Goal: Task Accomplishment & Management: Complete application form

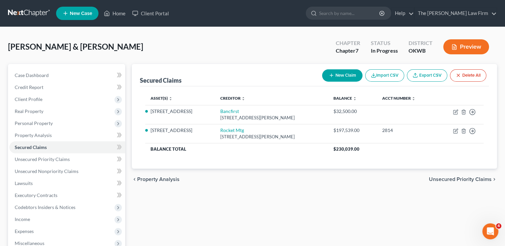
click at [28, 13] on link at bounding box center [29, 13] width 43 height 12
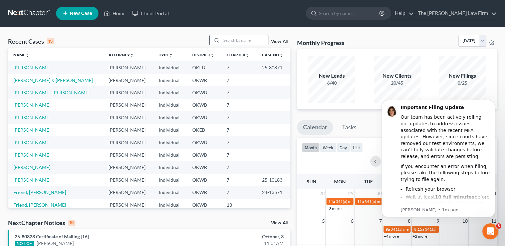
click at [236, 43] on input "search" at bounding box center [244, 40] width 47 height 10
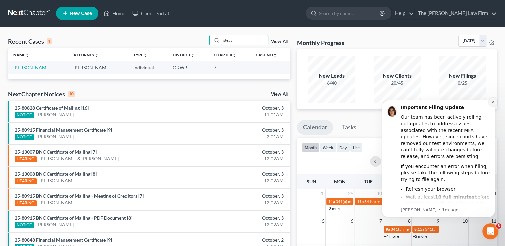
type input "steav"
click at [494, 102] on icon "Dismiss notification" at bounding box center [493, 102] width 4 height 4
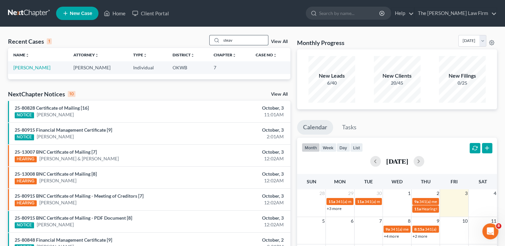
click at [238, 39] on input "steav" at bounding box center [244, 40] width 47 height 10
click at [31, 67] on link "[PERSON_NAME]" at bounding box center [31, 68] width 37 height 6
select select "1"
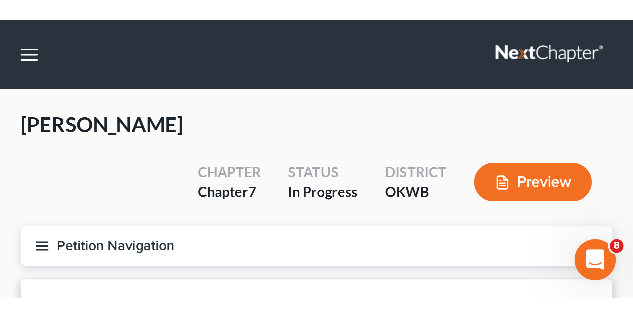
scroll to position [551, 0]
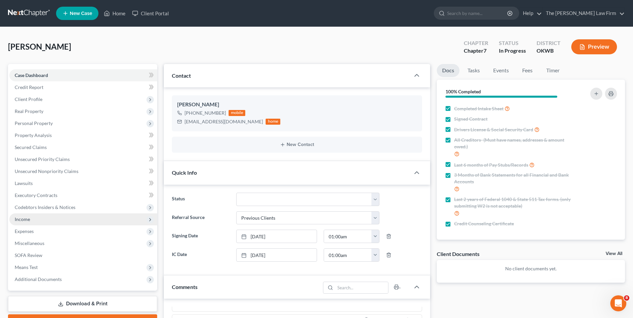
click at [32, 219] on span "Income" at bounding box center [83, 220] width 148 height 12
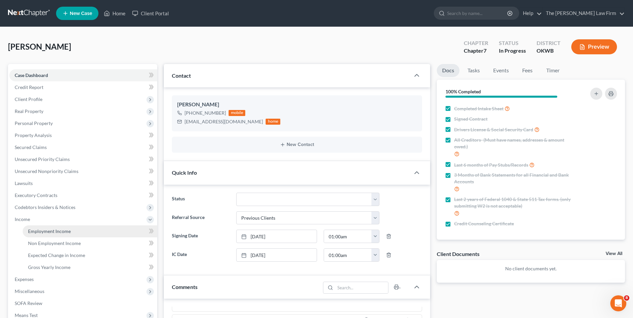
click at [64, 231] on span "Employment Income" at bounding box center [49, 232] width 43 height 6
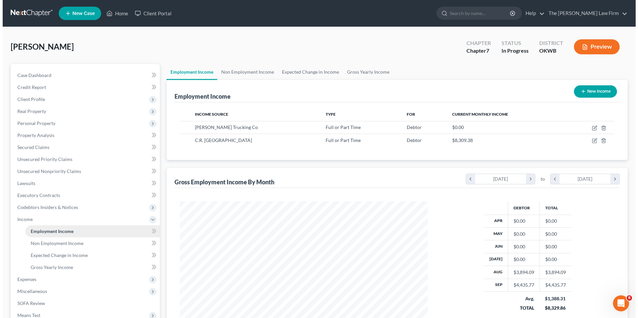
scroll to position [124, 261]
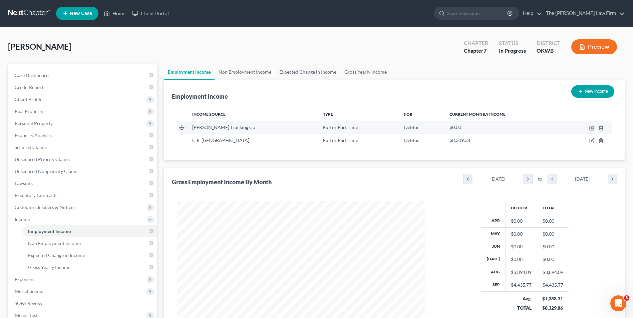
click at [510, 129] on icon "button" at bounding box center [591, 127] width 5 height 5
select select "0"
select select "37"
select select "3"
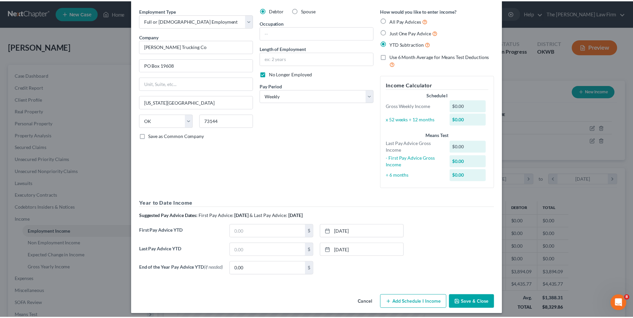
scroll to position [29, 0]
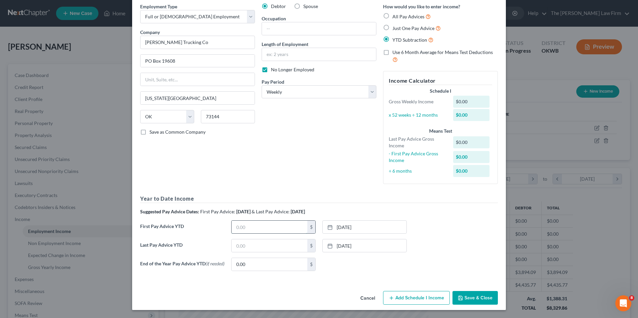
click at [251, 226] on input "text" at bounding box center [270, 227] width 76 height 13
type input "39,864.38"
click at [277, 246] on input "text" at bounding box center [270, 246] width 76 height 13
type input "67,764.48"
click at [471, 246] on button "Save & Close" at bounding box center [475, 298] width 45 height 14
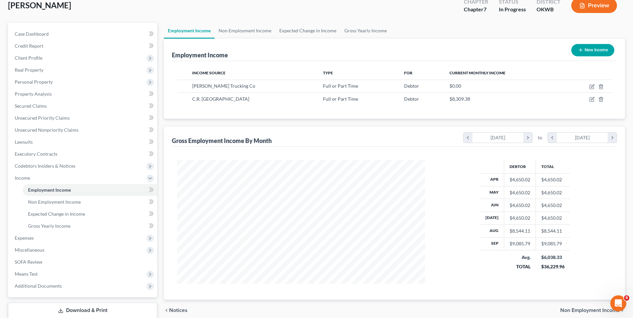
scroll to position [67, 0]
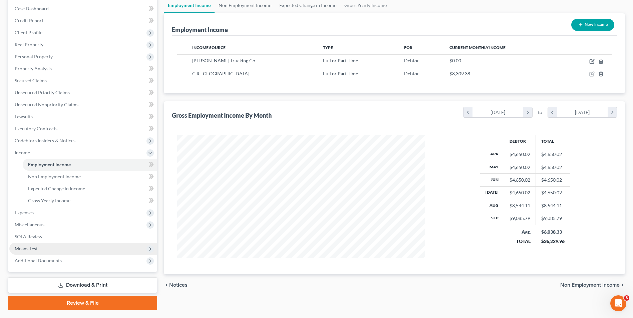
click at [48, 246] on span "Means Test" at bounding box center [83, 249] width 148 height 12
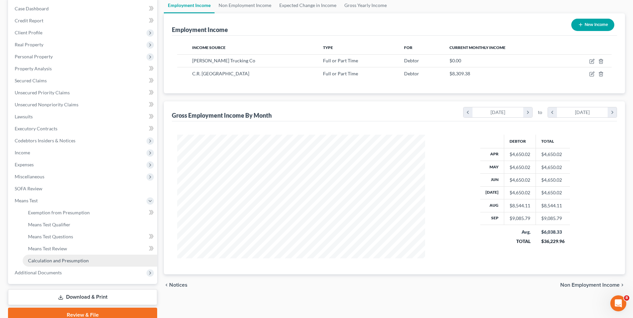
click at [56, 246] on span "Calculation and Presumption" at bounding box center [58, 261] width 61 height 6
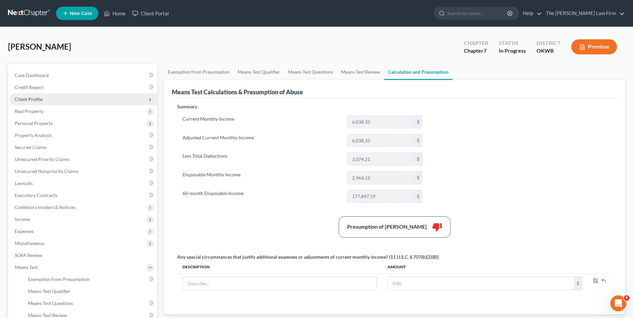
click at [44, 100] on span "Client Profile" at bounding box center [83, 99] width 148 height 12
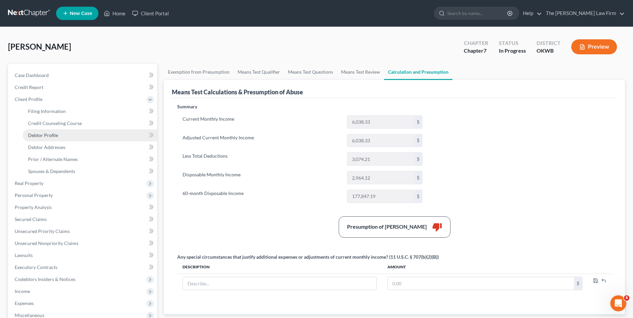
click at [55, 132] on span "Debtor Profile" at bounding box center [43, 135] width 30 height 6
select select "0"
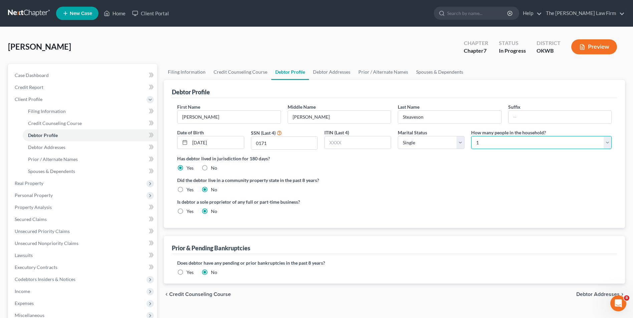
drag, startPoint x: 492, startPoint y: 142, endPoint x: 495, endPoint y: 145, distance: 4.5
click at [492, 142] on select "Select 1 2 3 4 5 6 7 8 9 10 11 12 13 14 15 16 17 18 19 20" at bounding box center [541, 142] width 141 height 13
select select "1"
click at [471, 136] on select "Select 1 2 3 4 5 6 7 8 9 10 11 12 13 14 15 16 17 18 19 20" at bounding box center [541, 142] width 141 height 13
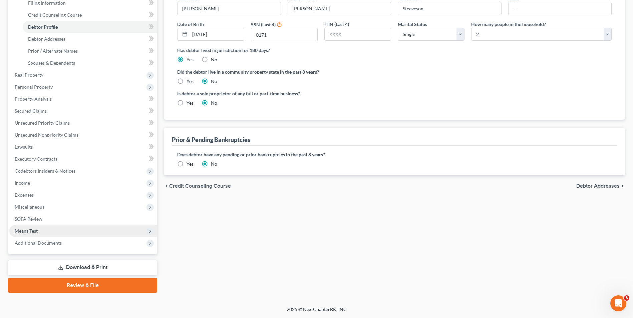
click at [38, 232] on span "Means Test" at bounding box center [83, 231] width 148 height 12
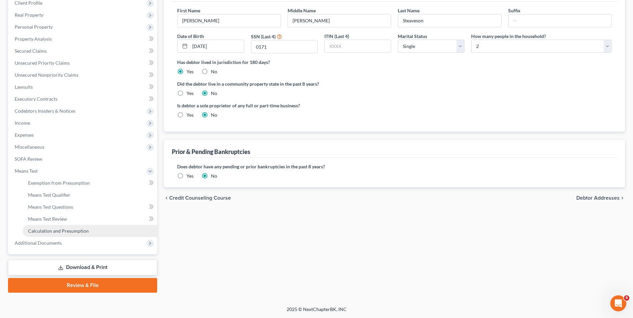
click at [44, 229] on span "Calculation and Presumption" at bounding box center [58, 231] width 61 height 6
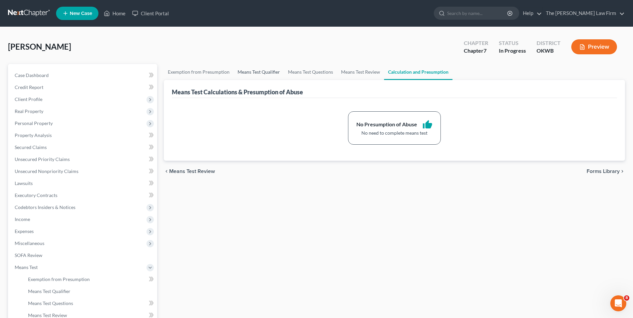
click at [256, 71] on link "Means Test Qualifier" at bounding box center [259, 72] width 50 height 16
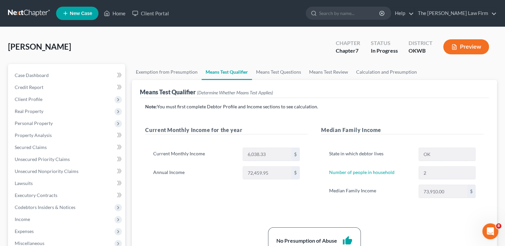
click at [36, 11] on link at bounding box center [29, 13] width 43 height 12
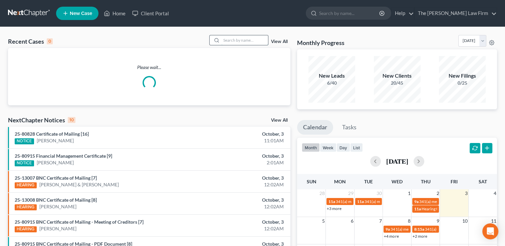
click at [244, 41] on input "search" at bounding box center [244, 40] width 47 height 10
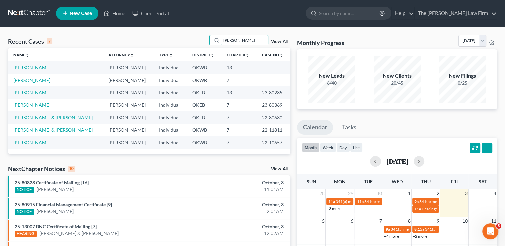
type input "dillon"
click at [22, 69] on link "Dillon, Robin" at bounding box center [31, 68] width 37 height 6
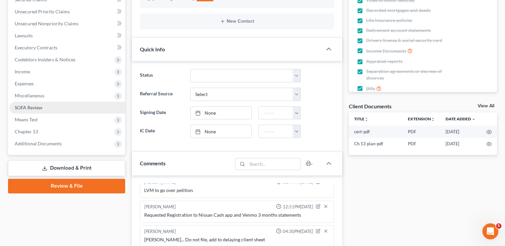
scroll to position [167, 0]
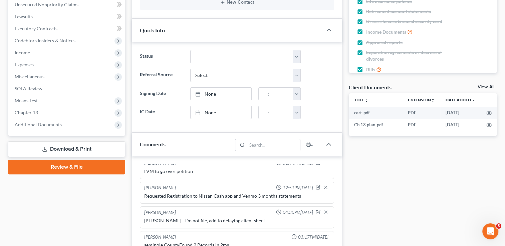
click at [67, 167] on link "Review & File" at bounding box center [66, 167] width 117 height 15
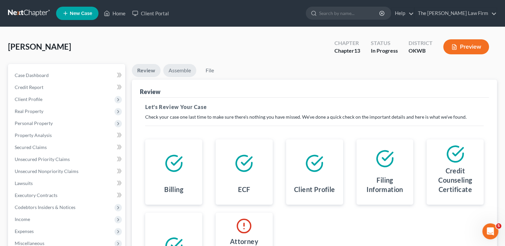
click at [184, 70] on link "Assemble" at bounding box center [179, 70] width 33 height 13
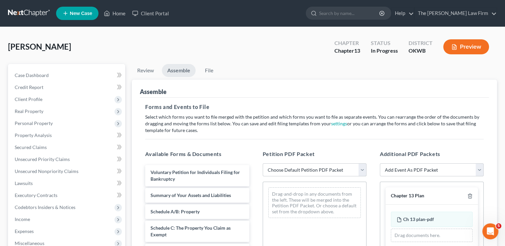
click at [306, 171] on select "Choose Default Petition PDF Packet Complete Bankruptcy Petition (all forms and …" at bounding box center [315, 170] width 104 height 13
select select "0"
click at [263, 164] on select "Choose Default Petition PDF Packet Complete Bankruptcy Petition (all forms and …" at bounding box center [315, 170] width 104 height 13
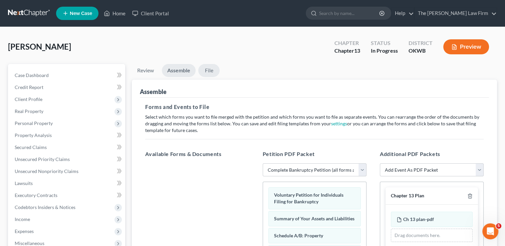
click at [207, 69] on link "File" at bounding box center [208, 70] width 21 height 13
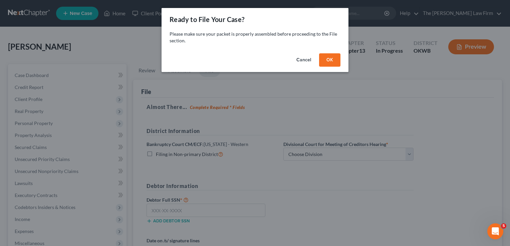
click at [329, 57] on button "OK" at bounding box center [329, 59] width 21 height 13
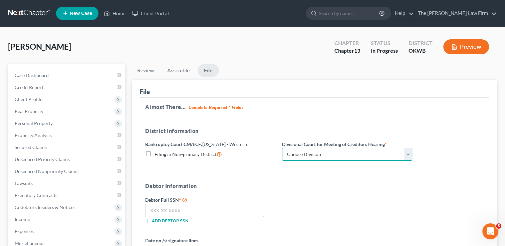
click at [322, 156] on select "Choose Division Oklahoma City" at bounding box center [347, 154] width 130 height 13
select select "0"
click at [282, 148] on select "Choose Division Oklahoma City" at bounding box center [347, 154] width 130 height 13
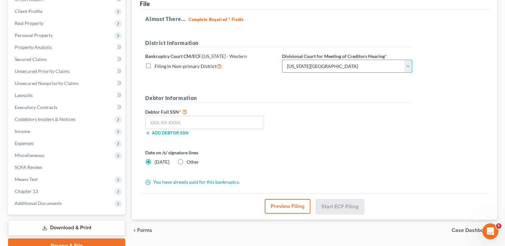
scroll to position [100, 0]
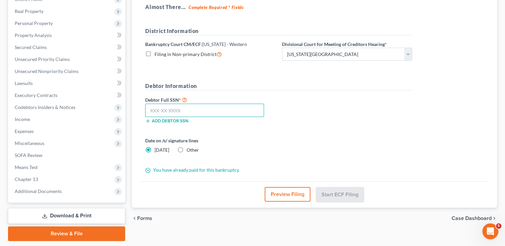
click at [193, 111] on input "text" at bounding box center [204, 110] width 119 height 13
type input "440-80-1596"
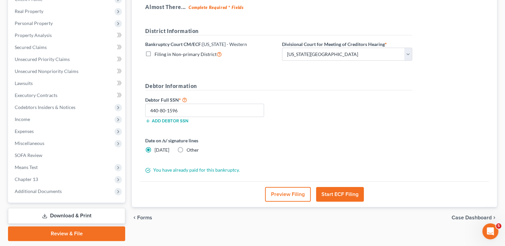
click at [187, 148] on label "Other" at bounding box center [193, 150] width 12 height 7
click at [189, 148] on input "Other" at bounding box center [191, 149] width 4 height 4
radio input "true"
radio input "false"
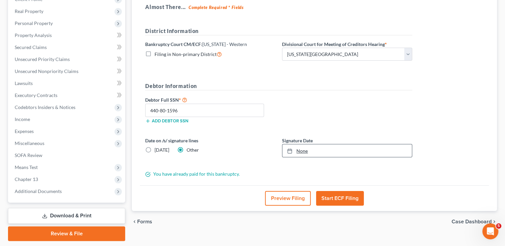
type input "10/3/2025"
click at [312, 150] on link "None" at bounding box center [346, 151] width 129 height 13
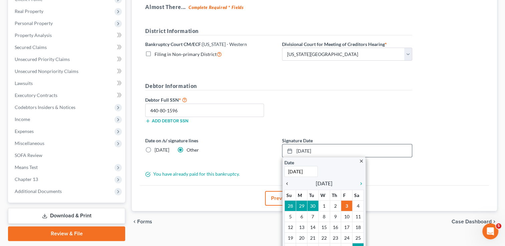
click at [288, 185] on icon "chevron_left" at bounding box center [288, 183] width 9 height 5
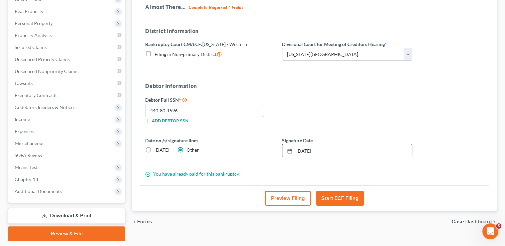
click at [344, 198] on button "Start ECF Filing" at bounding box center [340, 198] width 48 height 15
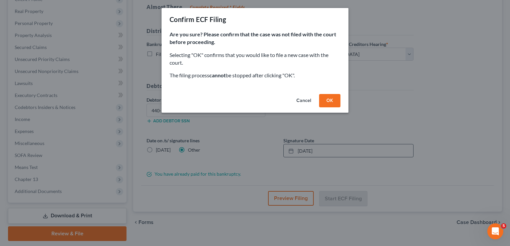
click at [301, 100] on button "Cancel" at bounding box center [303, 100] width 25 height 13
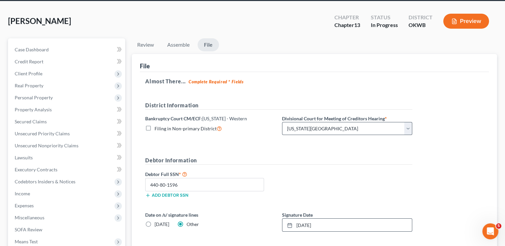
scroll to position [120, 0]
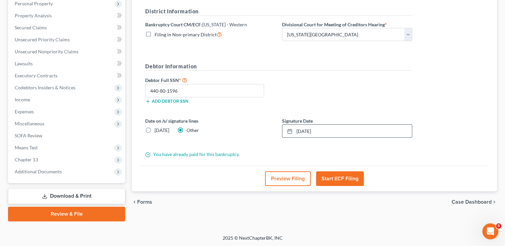
click at [350, 175] on button "Start ECF Filing" at bounding box center [340, 179] width 48 height 15
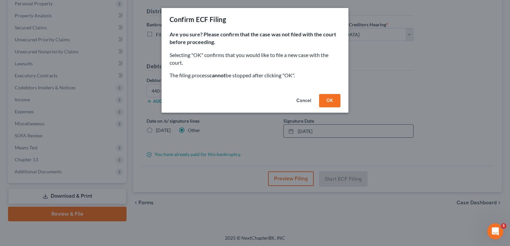
click at [328, 101] on button "OK" at bounding box center [329, 100] width 21 height 13
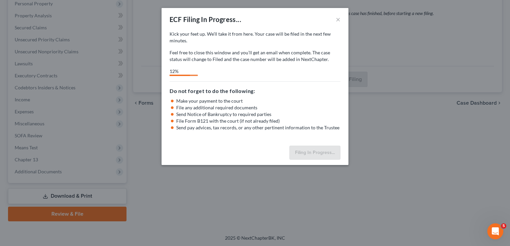
select select "0"
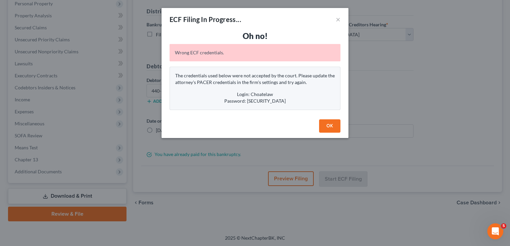
click at [330, 125] on button "OK" at bounding box center [329, 125] width 21 height 13
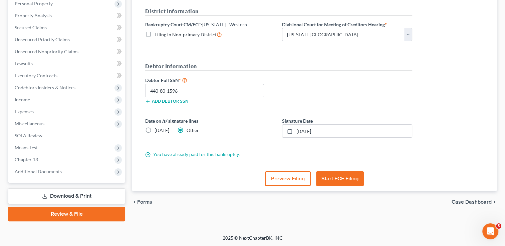
click at [345, 176] on button "Start ECF Filing" at bounding box center [340, 179] width 48 height 15
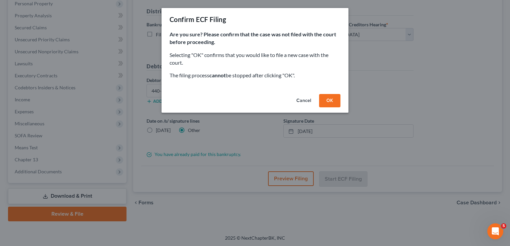
click at [329, 101] on button "OK" at bounding box center [329, 100] width 21 height 13
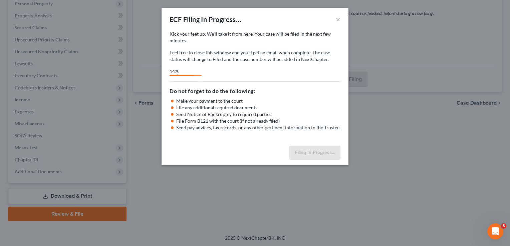
select select "0"
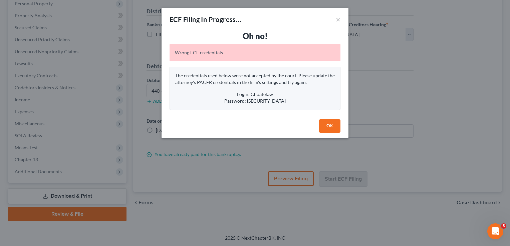
click at [327, 129] on button "OK" at bounding box center [329, 125] width 21 height 13
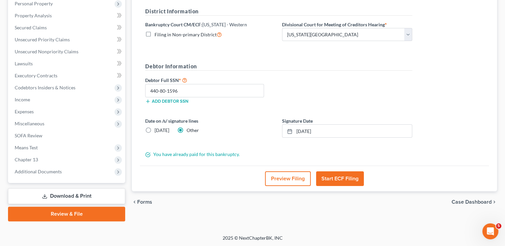
click at [342, 178] on button "Start ECF Filing" at bounding box center [340, 179] width 48 height 15
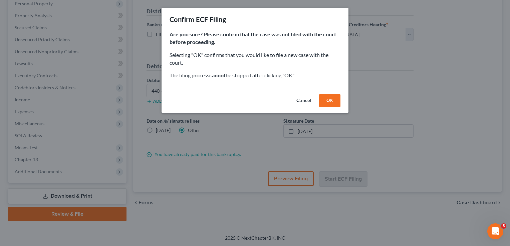
click at [329, 99] on button "OK" at bounding box center [329, 100] width 21 height 13
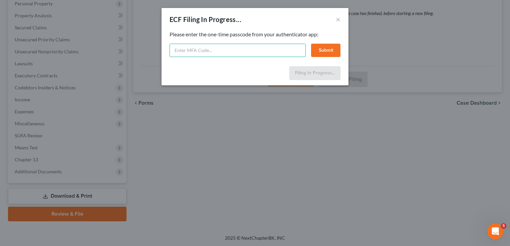
click at [212, 47] on input "text" at bounding box center [238, 50] width 136 height 13
type input "572329"
click at [334, 49] on button "Submit" at bounding box center [325, 50] width 29 height 13
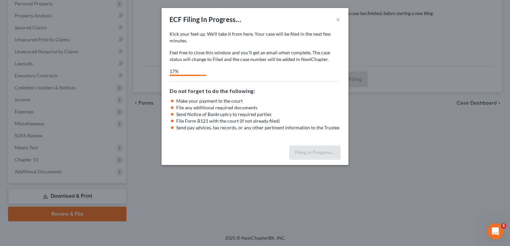
select select "0"
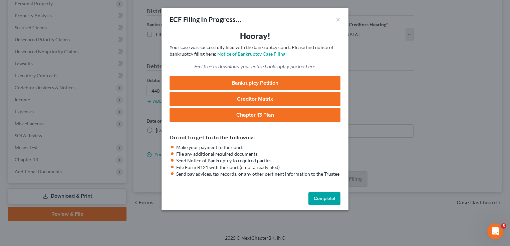
click at [320, 199] on button "Complete!" at bounding box center [324, 198] width 32 height 13
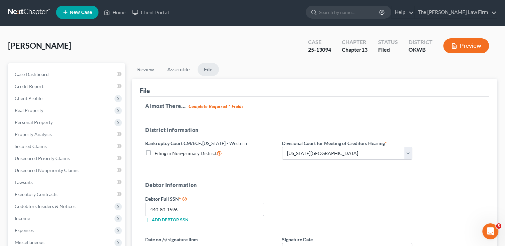
scroll to position [0, 0]
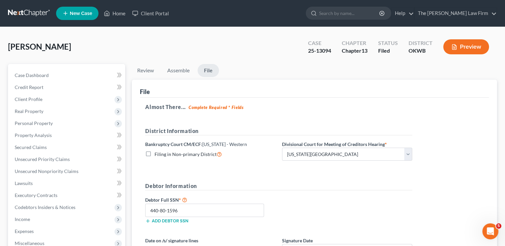
click at [33, 9] on link at bounding box center [29, 13] width 43 height 12
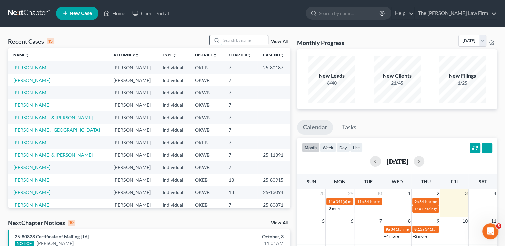
click at [250, 42] on input "search" at bounding box center [244, 40] width 47 height 10
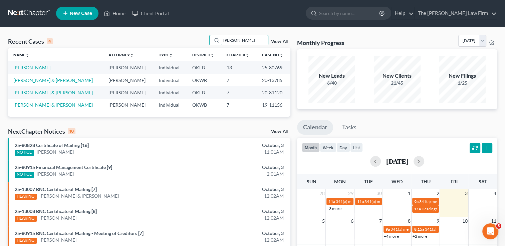
type input "miller"
click at [25, 68] on link "Miller, Johnnie" at bounding box center [31, 68] width 37 height 6
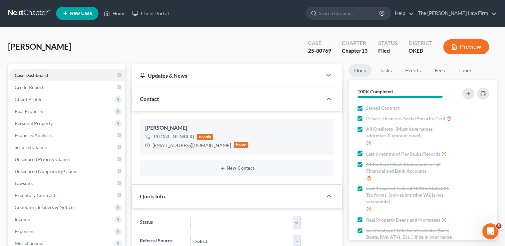
click at [38, 11] on link at bounding box center [29, 13] width 43 height 12
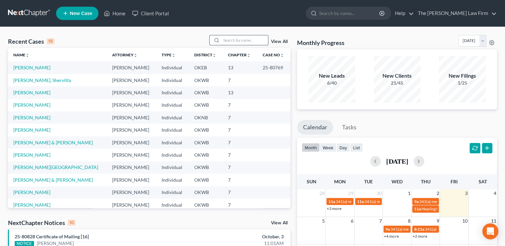
click at [242, 39] on input "search" at bounding box center [244, 40] width 47 height 10
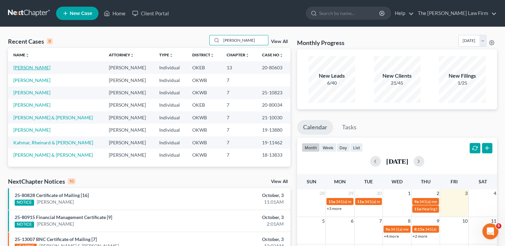
type input "[PERSON_NAME]"
click at [32, 67] on link "[PERSON_NAME]" at bounding box center [31, 68] width 37 height 6
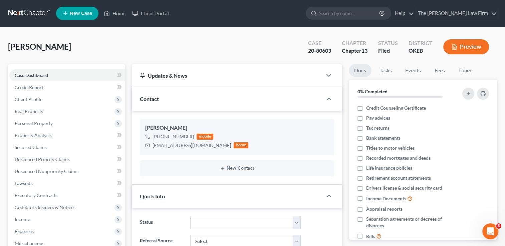
click at [26, 8] on link at bounding box center [29, 13] width 43 height 12
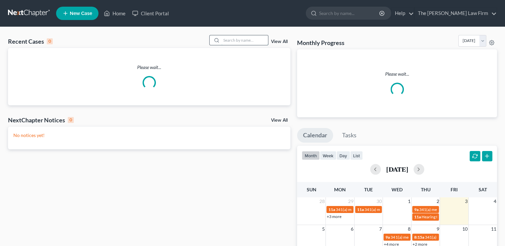
click at [239, 39] on input "search" at bounding box center [244, 40] width 47 height 10
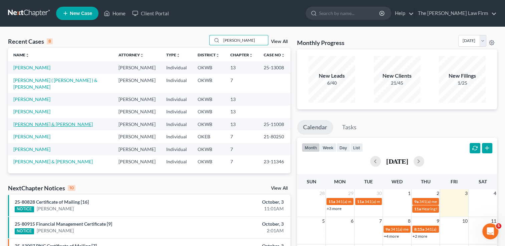
type input "[PERSON_NAME]"
click at [30, 121] on link "[PERSON_NAME] & [PERSON_NAME]" at bounding box center [52, 124] width 79 height 6
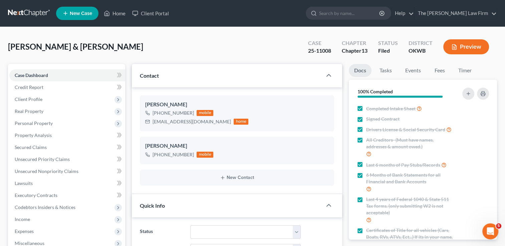
scroll to position [515, 0]
drag, startPoint x: 153, startPoint y: 121, endPoint x: 211, endPoint y: 123, distance: 57.5
click at [211, 123] on div "[EMAIL_ADDRESS][DOMAIN_NAME] home" at bounding box center [196, 121] width 103 height 9
drag, startPoint x: 211, startPoint y: 123, endPoint x: 176, endPoint y: 122, distance: 35.1
copy div "[EMAIL_ADDRESS][DOMAIN_NAME]"
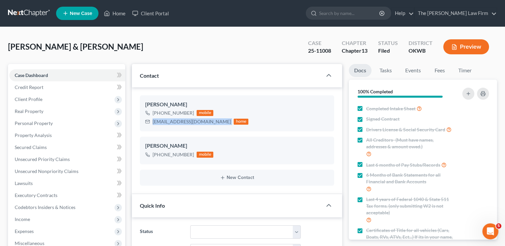
click at [24, 12] on link at bounding box center [29, 13] width 43 height 12
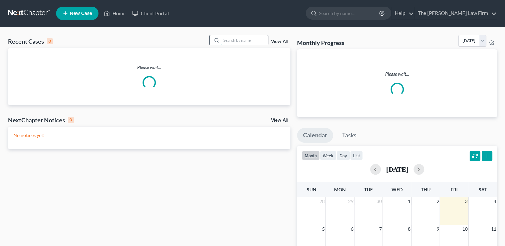
click at [236, 39] on input "search" at bounding box center [244, 40] width 47 height 10
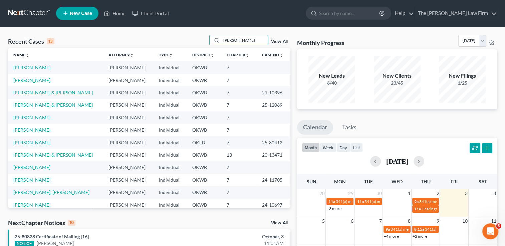
type input "johnson"
click at [41, 91] on link "Johnson, Mark & Glynita" at bounding box center [52, 93] width 79 height 6
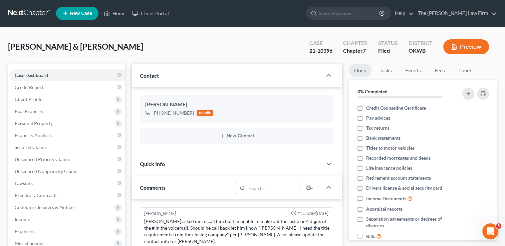
scroll to position [171, 0]
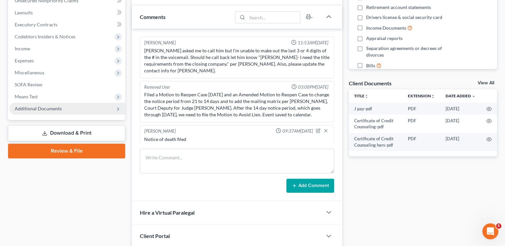
click at [31, 107] on span "Additional Documents" at bounding box center [38, 109] width 47 height 6
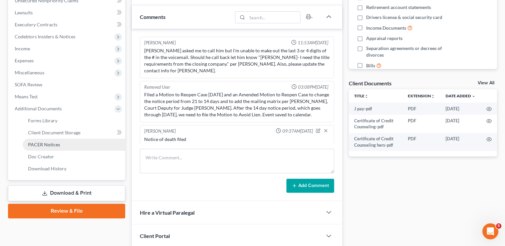
click at [51, 145] on span "PACER Notices" at bounding box center [44, 145] width 32 height 6
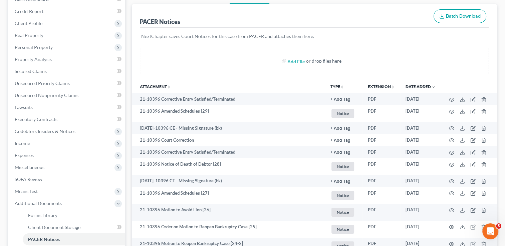
scroll to position [133, 0]
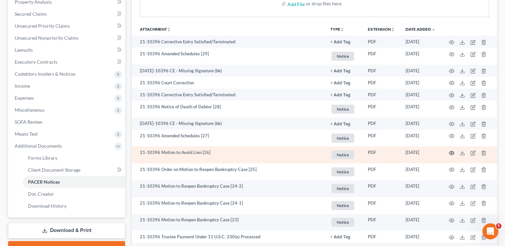
click at [451, 151] on icon "button" at bounding box center [451, 153] width 5 height 5
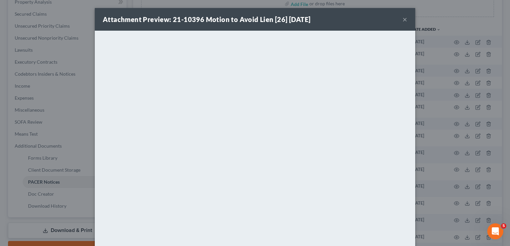
click at [402, 19] on button "×" at bounding box center [404, 19] width 5 height 8
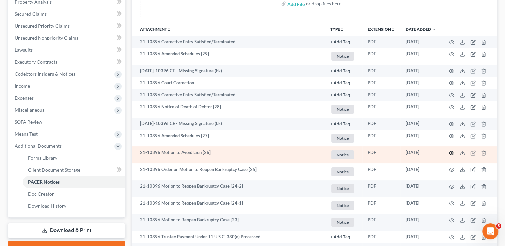
click at [451, 155] on icon "button" at bounding box center [451, 153] width 5 height 5
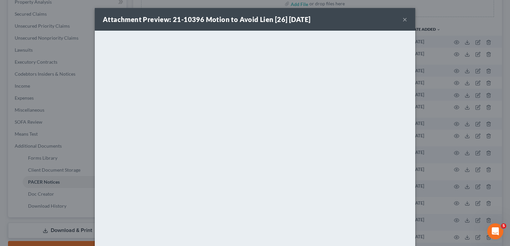
click at [402, 21] on button "×" at bounding box center [404, 19] width 5 height 8
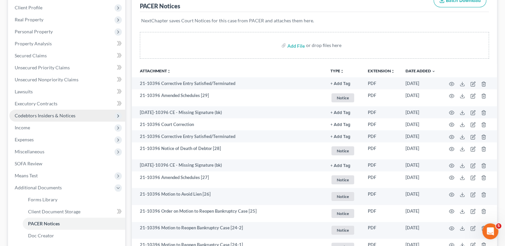
scroll to position [67, 0]
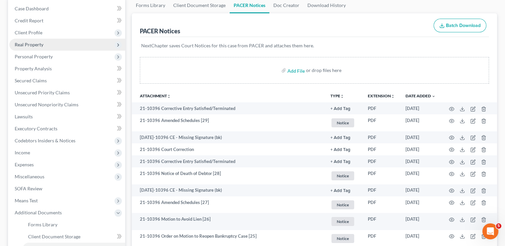
click at [39, 45] on span "Real Property" at bounding box center [29, 45] width 29 height 6
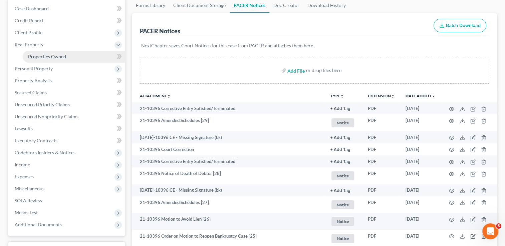
click at [59, 56] on span "Properties Owned" at bounding box center [47, 57] width 38 height 6
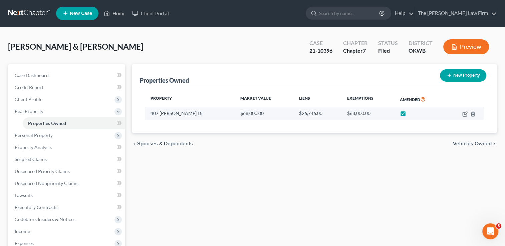
click at [466, 113] on icon "button" at bounding box center [464, 113] width 5 height 5
select select "37"
select select "2"
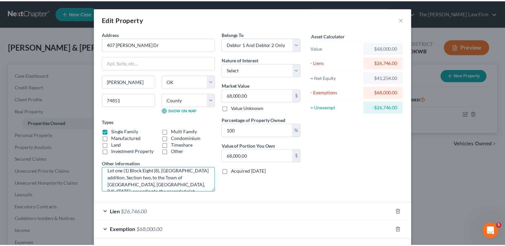
scroll to position [42, 0]
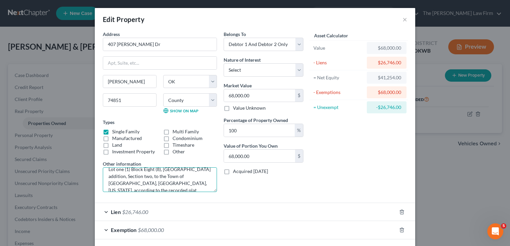
drag, startPoint x: 105, startPoint y: 176, endPoint x: 170, endPoint y: 194, distance: 66.7
click at [170, 194] on div "Address * 407 Jarman Dr Mcloud State AL AK AR AZ CA CO CT DE DC FL GA GU HI ID …" at bounding box center [159, 114] width 121 height 167
click at [402, 20] on button "×" at bounding box center [404, 19] width 5 height 8
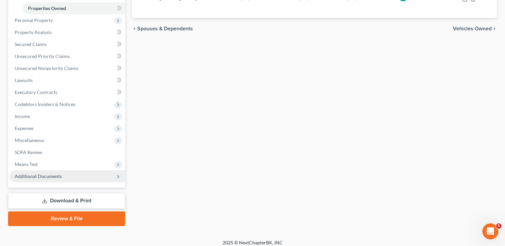
scroll to position [120, 0]
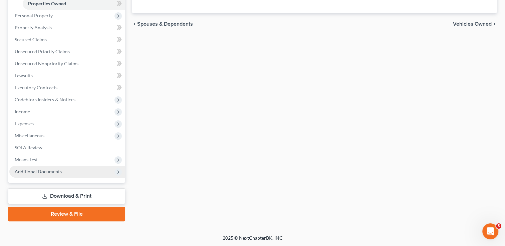
click at [32, 173] on span "Additional Documents" at bounding box center [38, 172] width 47 height 6
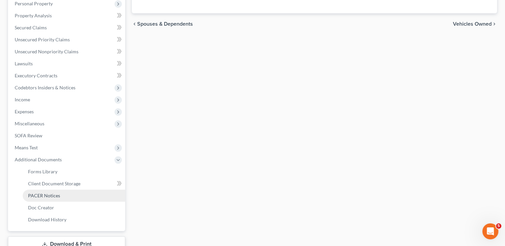
click at [40, 198] on span "PACER Notices" at bounding box center [44, 196] width 32 height 6
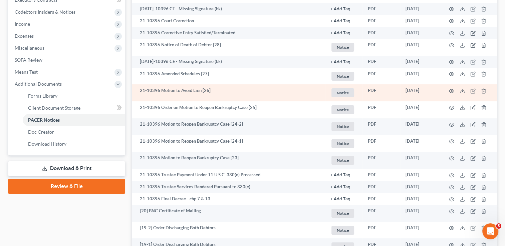
scroll to position [200, 0]
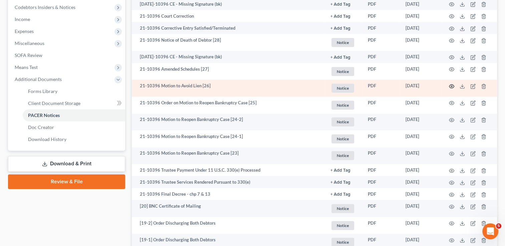
click at [451, 87] on circle "button" at bounding box center [451, 86] width 1 height 1
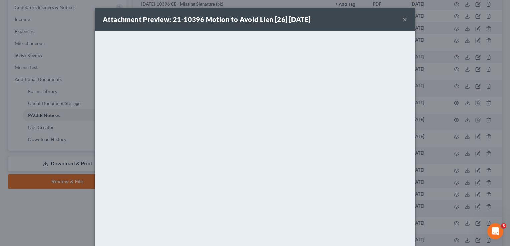
click at [402, 20] on button "×" at bounding box center [404, 19] width 5 height 8
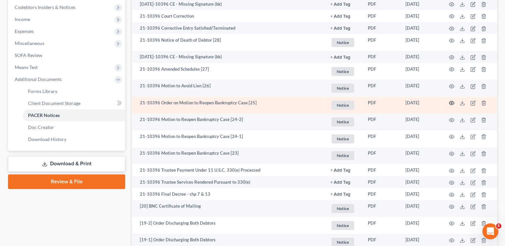
click at [450, 104] on icon "button" at bounding box center [451, 102] width 5 height 5
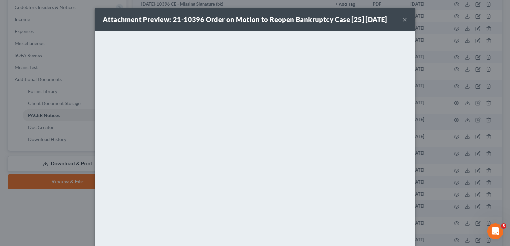
click at [403, 19] on button "×" at bounding box center [404, 19] width 5 height 8
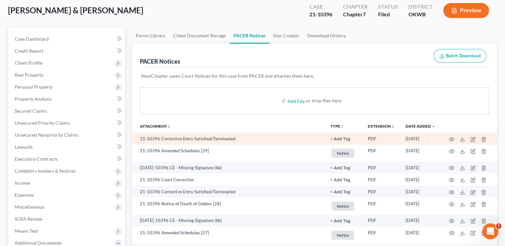
scroll to position [0, 0]
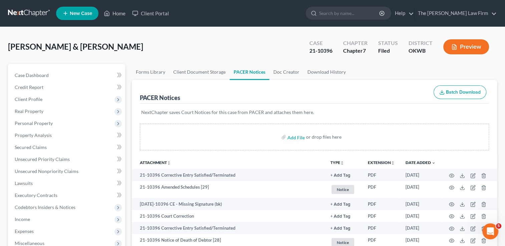
click at [28, 11] on link at bounding box center [29, 13] width 43 height 12
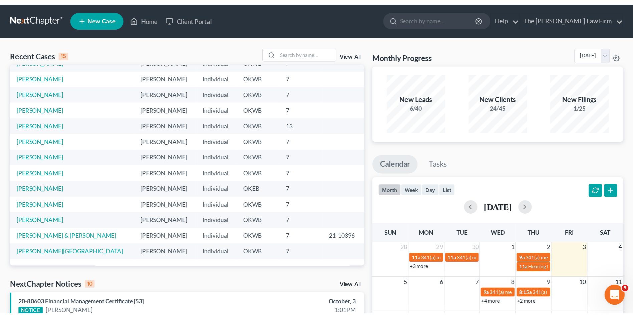
scroll to position [46, 0]
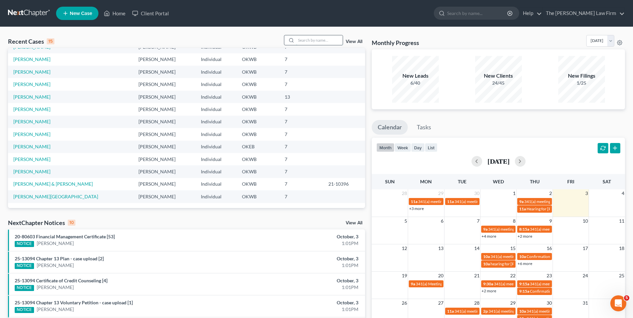
click at [314, 41] on input "search" at bounding box center [319, 40] width 47 height 10
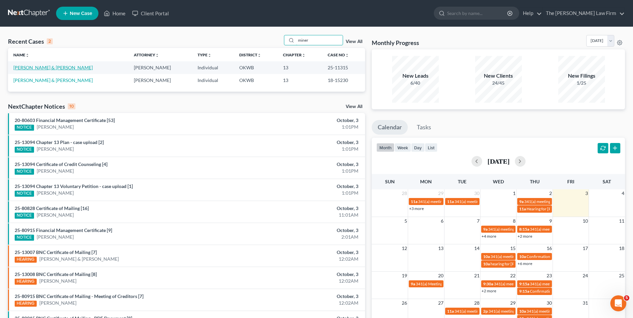
type input "miner"
click at [29, 69] on link "[PERSON_NAME] & [PERSON_NAME]" at bounding box center [52, 68] width 79 height 6
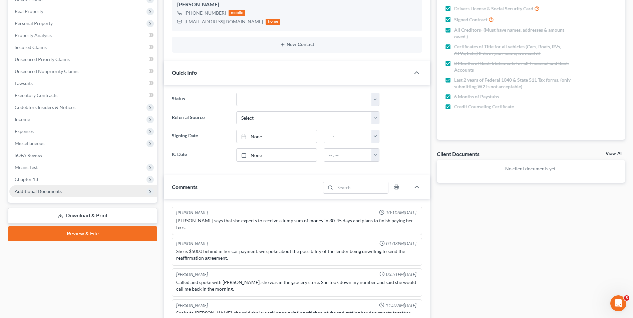
scroll to position [734, 0]
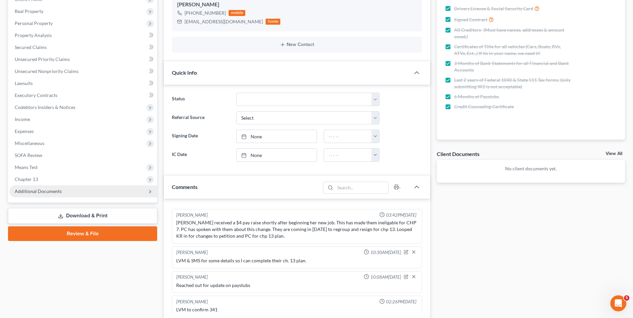
click at [37, 190] on span "Additional Documents" at bounding box center [38, 192] width 47 height 6
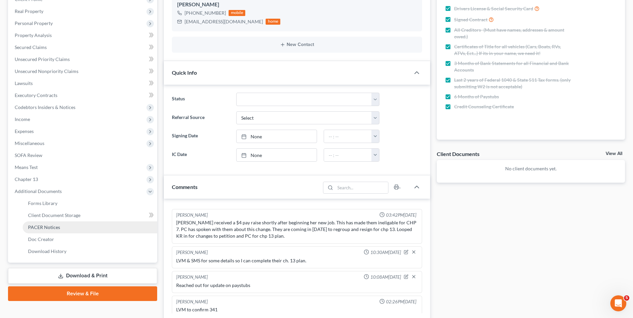
click at [46, 225] on span "PACER Notices" at bounding box center [44, 228] width 32 height 6
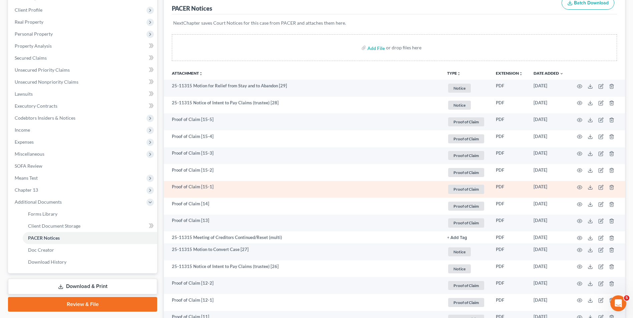
scroll to position [100, 0]
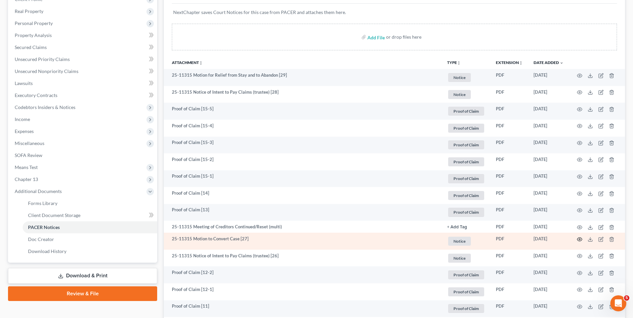
click at [510, 239] on icon "button" at bounding box center [579, 240] width 5 height 4
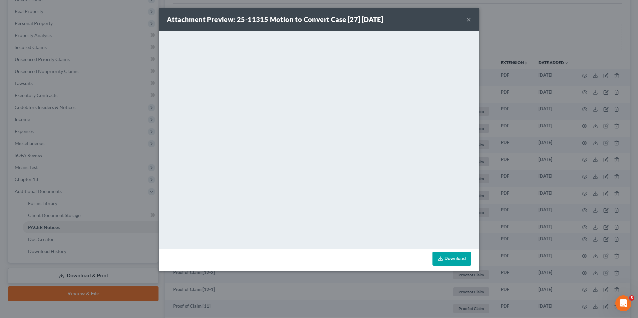
click at [470, 19] on button "×" at bounding box center [469, 19] width 5 height 8
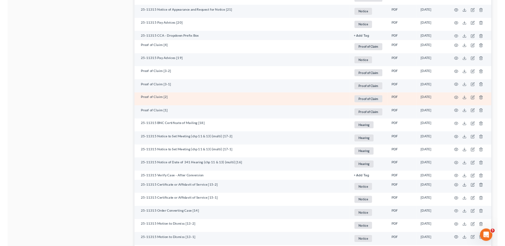
scroll to position [768, 0]
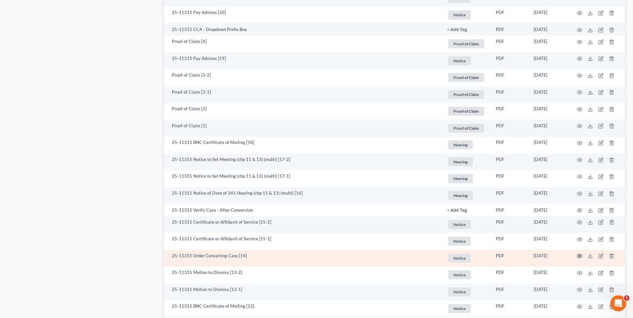
click at [510, 246] on icon "button" at bounding box center [579, 256] width 5 height 5
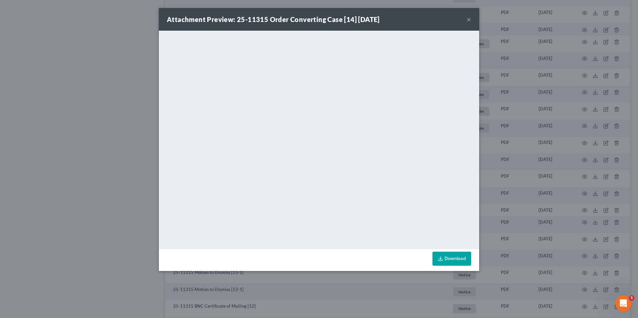
click at [468, 20] on button "×" at bounding box center [469, 19] width 5 height 8
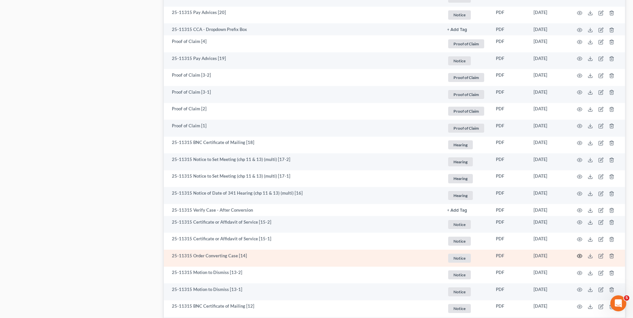
click at [510, 246] on icon "button" at bounding box center [579, 256] width 5 height 5
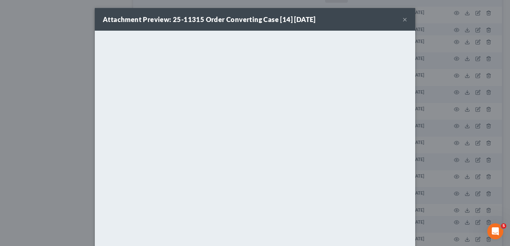
click at [402, 19] on button "×" at bounding box center [404, 19] width 5 height 8
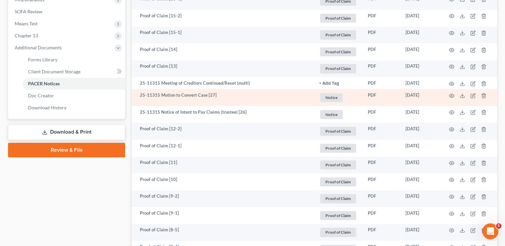
scroll to position [234, 0]
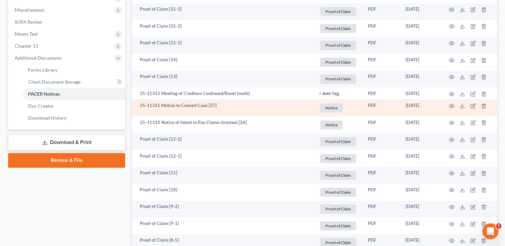
click at [166, 107] on td "25-11315 Motion to Convert Case [27]" at bounding box center [223, 107] width 182 height 17
click at [451, 106] on icon "button" at bounding box center [451, 105] width 5 height 5
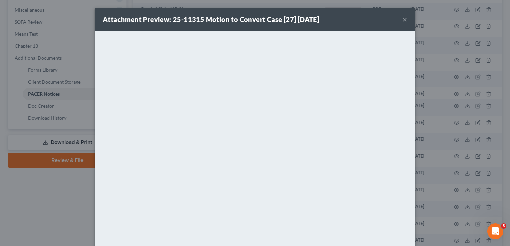
drag, startPoint x: 402, startPoint y: 20, endPoint x: 393, endPoint y: 26, distance: 10.6
click at [402, 20] on button "×" at bounding box center [404, 19] width 5 height 8
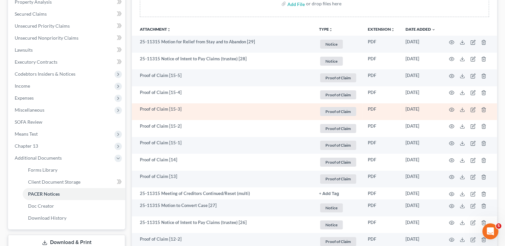
scroll to position [0, 0]
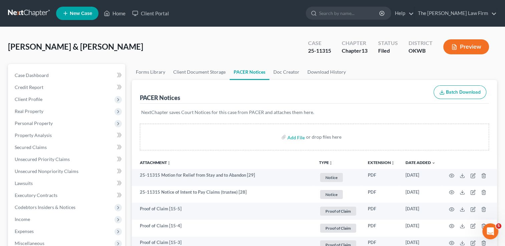
click at [30, 12] on link at bounding box center [29, 13] width 43 height 12
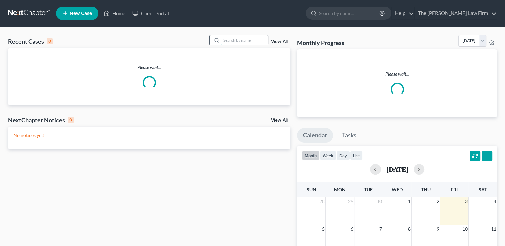
click at [244, 39] on input "search" at bounding box center [244, 40] width 47 height 10
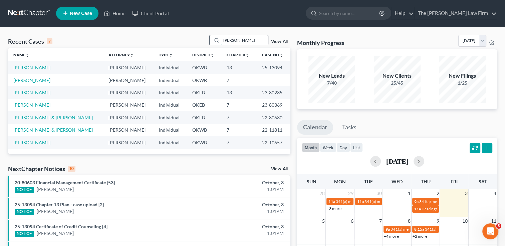
drag, startPoint x: 234, startPoint y: 42, endPoint x: 215, endPoint y: 41, distance: 19.0
click at [215, 41] on div "dillon" at bounding box center [238, 40] width 59 height 10
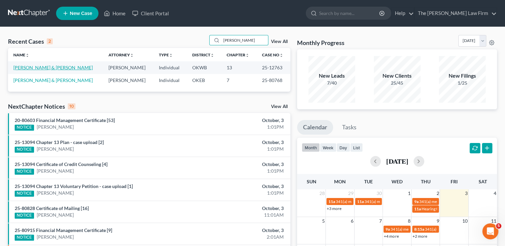
type input "hays"
click at [29, 66] on link "[PERSON_NAME] & [PERSON_NAME]" at bounding box center [52, 68] width 79 height 6
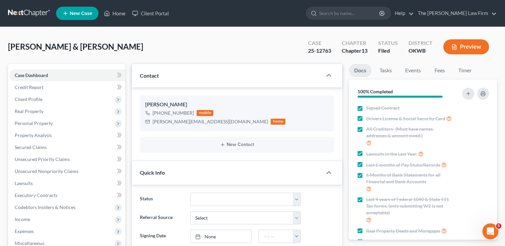
scroll to position [200, 0]
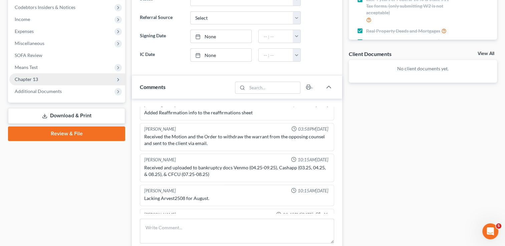
click at [42, 79] on span "Chapter 13" at bounding box center [67, 79] width 116 height 12
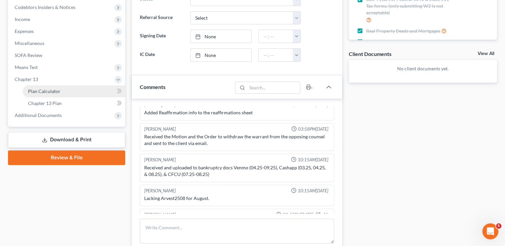
click at [52, 90] on span "Plan Calculator" at bounding box center [44, 91] width 32 height 6
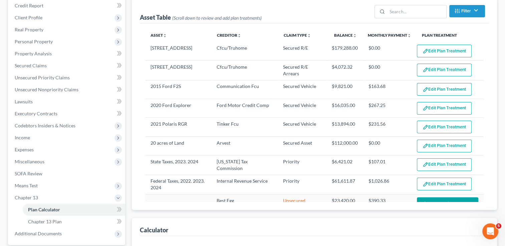
scroll to position [189, 0]
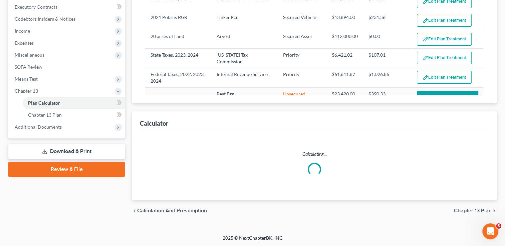
select select "59"
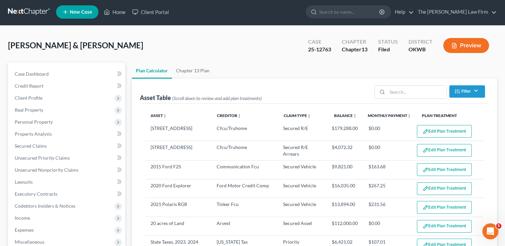
scroll to position [0, 0]
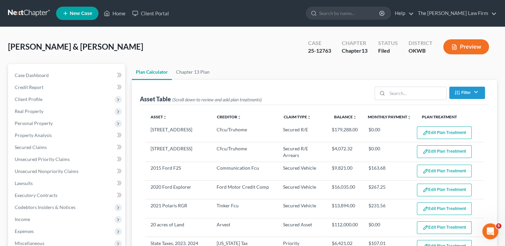
click at [27, 12] on link at bounding box center [29, 13] width 43 height 12
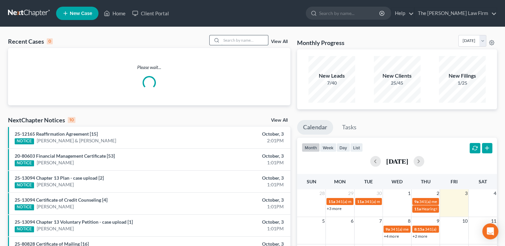
click at [243, 41] on input "search" at bounding box center [244, 40] width 47 height 10
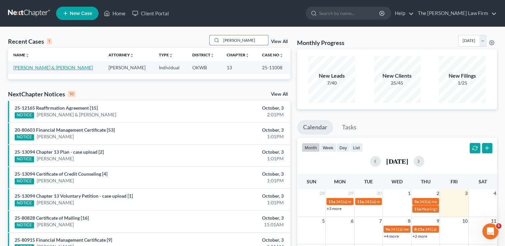
type input "[PERSON_NAME]"
click at [37, 68] on link "[PERSON_NAME] & [PERSON_NAME]" at bounding box center [52, 68] width 79 height 6
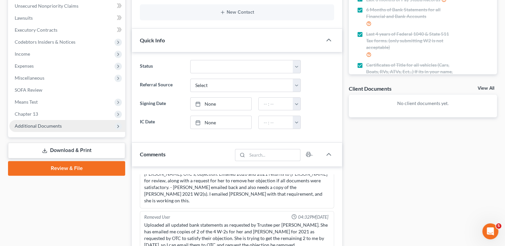
scroll to position [167, 0]
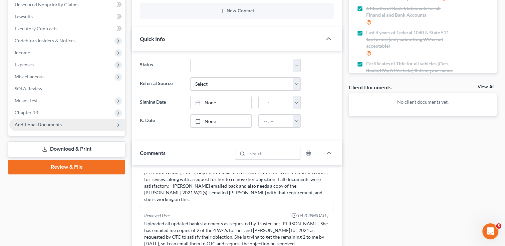
click at [36, 126] on span "Additional Documents" at bounding box center [38, 125] width 47 height 6
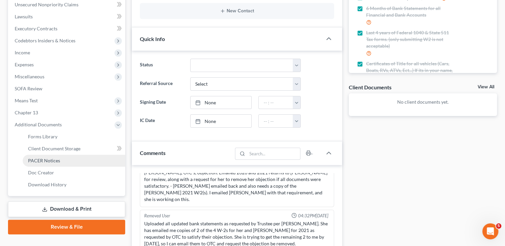
click at [47, 160] on span "PACER Notices" at bounding box center [44, 161] width 32 height 6
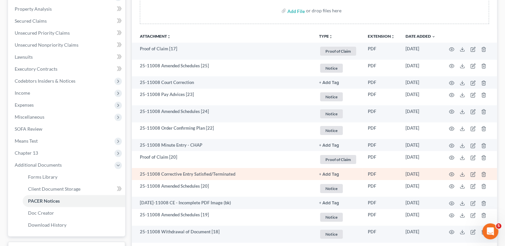
scroll to position [133, 0]
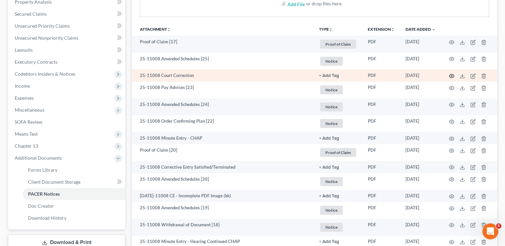
click at [450, 75] on icon "button" at bounding box center [451, 75] width 5 height 5
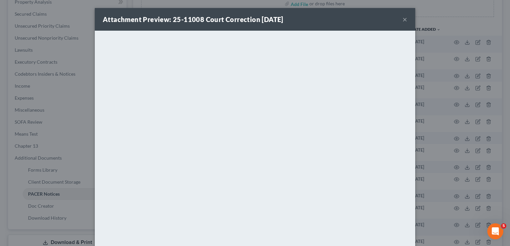
click at [402, 21] on button "×" at bounding box center [404, 19] width 5 height 8
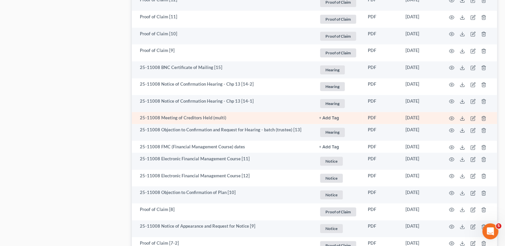
scroll to position [601, 0]
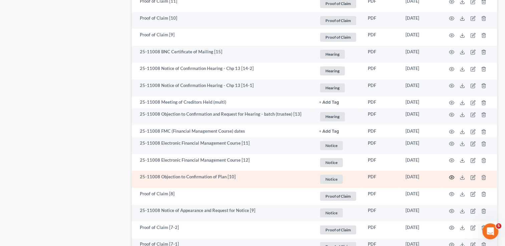
click at [451, 178] on icon "button" at bounding box center [451, 177] width 5 height 5
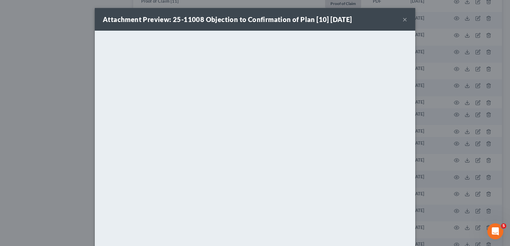
click at [402, 19] on button "×" at bounding box center [404, 19] width 5 height 8
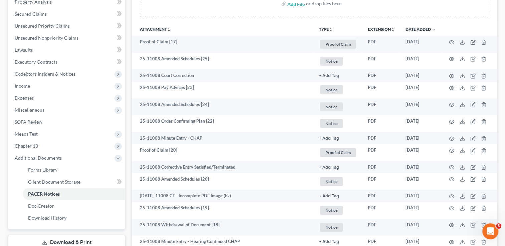
scroll to position [0, 0]
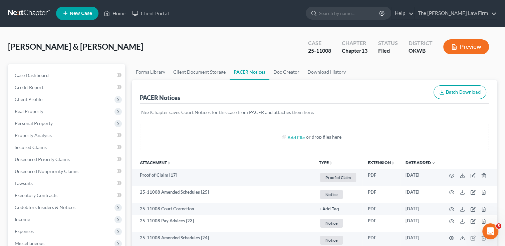
click at [28, 14] on link at bounding box center [29, 13] width 43 height 12
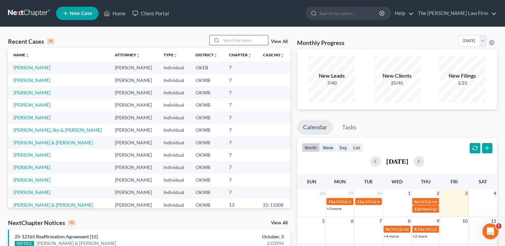
click at [242, 39] on input "search" at bounding box center [244, 40] width 47 height 10
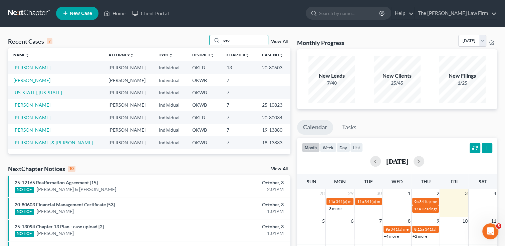
type input "geor"
click at [27, 69] on link "[PERSON_NAME]" at bounding box center [31, 68] width 37 height 6
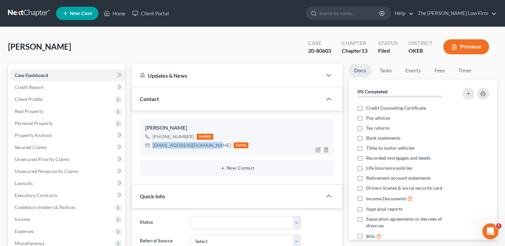
drag, startPoint x: 153, startPoint y: 145, endPoint x: 213, endPoint y: 150, distance: 60.3
click at [213, 150] on div "[PERSON_NAME] [PHONE_NUMBER] mobile [EMAIL_ADDRESS][DOMAIN_NAME] home" at bounding box center [237, 137] width 194 height 36
drag, startPoint x: 213, startPoint y: 150, endPoint x: 175, endPoint y: 144, distance: 37.9
copy div "[EMAIL_ADDRESS][DOMAIN_NAME]"
click at [21, 13] on link at bounding box center [29, 13] width 43 height 12
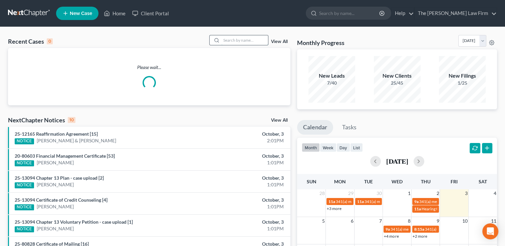
click at [234, 39] on input "search" at bounding box center [244, 40] width 47 height 10
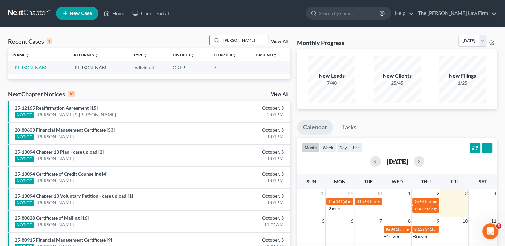
type input "[PERSON_NAME]"
click at [38, 67] on link "[PERSON_NAME]" at bounding box center [31, 68] width 37 height 6
select select "3"
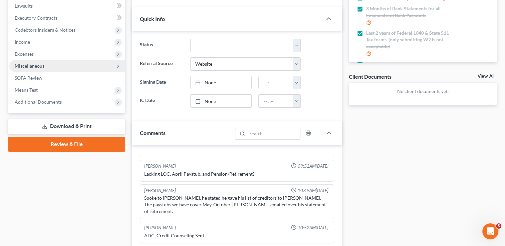
scroll to position [133, 0]
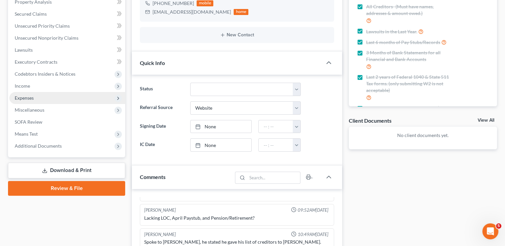
click at [29, 96] on span "Expenses" at bounding box center [24, 98] width 19 height 6
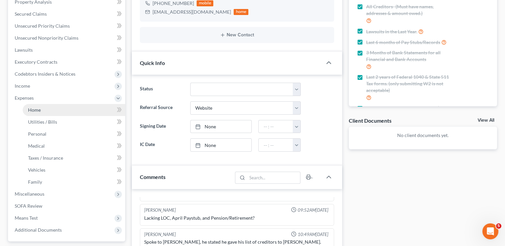
click at [40, 109] on link "Home" at bounding box center [74, 110] width 102 height 12
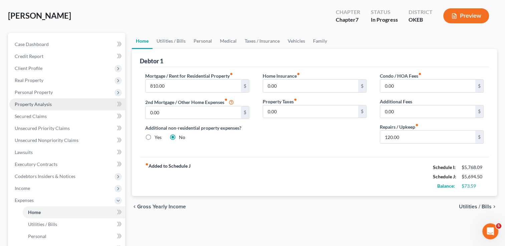
scroll to position [167, 0]
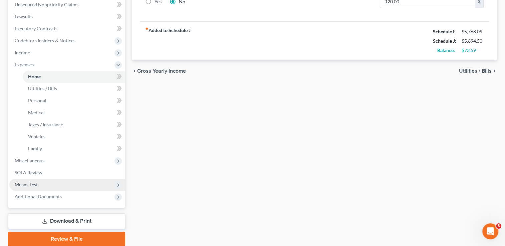
click at [28, 185] on span "Means Test" at bounding box center [26, 185] width 23 height 6
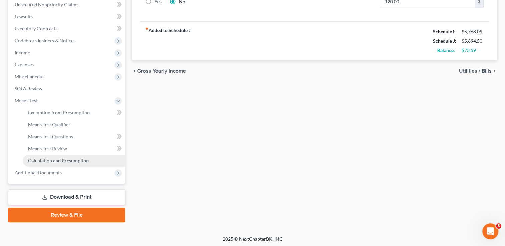
click at [71, 163] on span "Calculation and Presumption" at bounding box center [58, 161] width 61 height 6
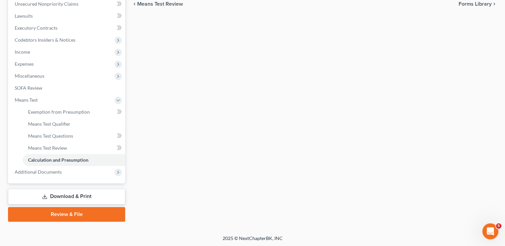
scroll to position [168, 0]
click at [61, 215] on link "Review & File" at bounding box center [66, 214] width 117 height 15
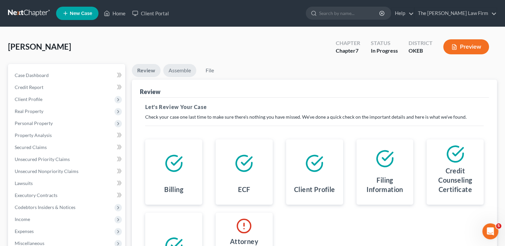
click at [182, 72] on link "Assemble" at bounding box center [179, 70] width 33 height 13
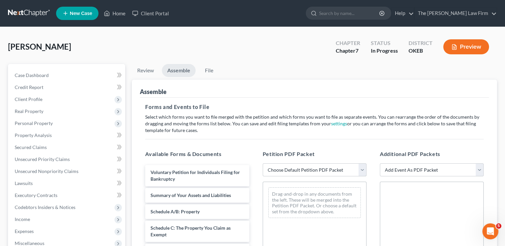
click at [302, 172] on select "Choose Default Petition PDF Packet Complete Bankruptcy Petition (all forms and …" at bounding box center [315, 170] width 104 height 13
select select "0"
click at [263, 164] on select "Choose Default Petition PDF Packet Complete Bankruptcy Petition (all forms and …" at bounding box center [315, 170] width 104 height 13
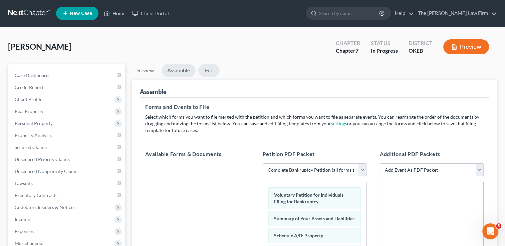
click at [208, 70] on link "File" at bounding box center [208, 70] width 21 height 13
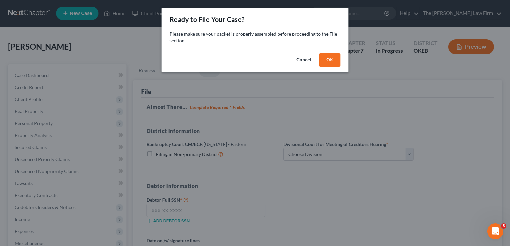
click at [333, 60] on button "OK" at bounding box center [329, 59] width 21 height 13
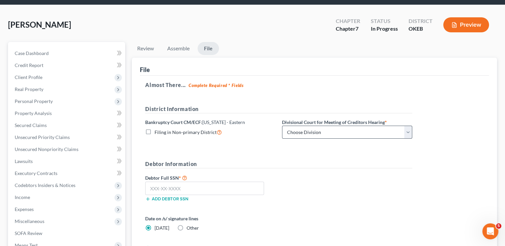
scroll to position [33, 0]
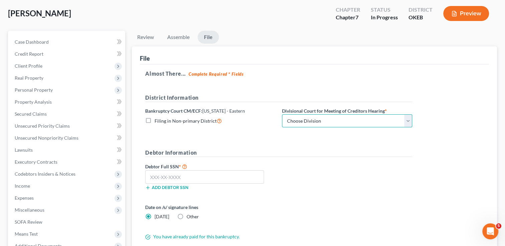
click at [340, 121] on select "Choose Division Okmulgee" at bounding box center [347, 120] width 130 height 13
select select "0"
click at [282, 114] on select "Choose Division Okmulgee" at bounding box center [347, 120] width 130 height 13
click at [211, 176] on input "text" at bounding box center [204, 177] width 119 height 13
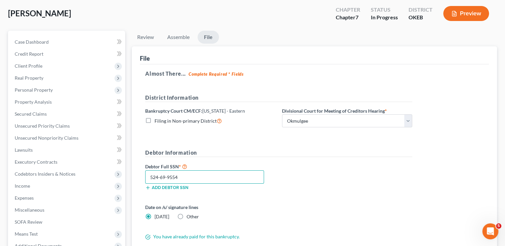
type input "524-69-9554"
click at [187, 215] on label "Other" at bounding box center [193, 217] width 12 height 7
click at [189, 215] on input "Other" at bounding box center [191, 216] width 4 height 4
radio input "true"
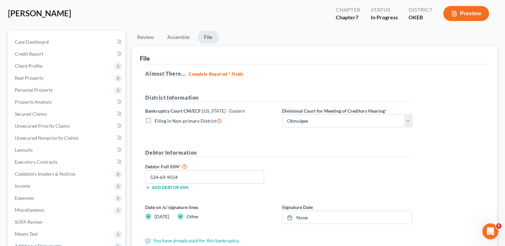
radio input "false"
click at [303, 217] on link "None" at bounding box center [346, 217] width 129 height 13
type input "[DATE]"
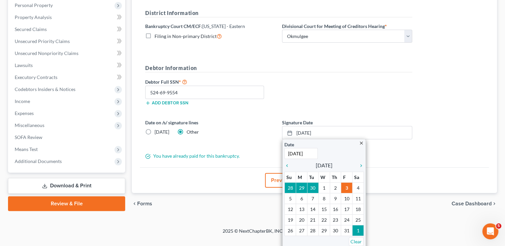
scroll to position [118, 0]
click at [285, 163] on icon "chevron_left" at bounding box center [288, 165] width 9 height 5
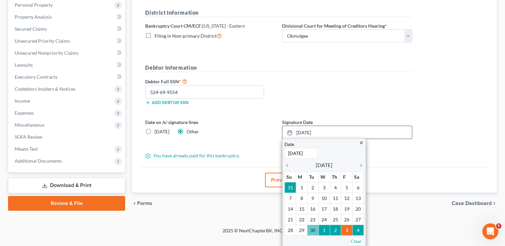
scroll to position [111, 0]
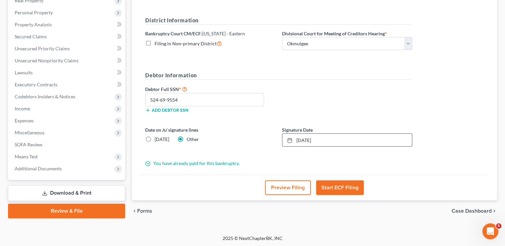
click at [427, 116] on div "Almost There... Complete Required * Fields District Information Bankruptcy Cour…" at bounding box center [314, 81] width 349 height 188
click at [340, 188] on button "Start ECF Filing" at bounding box center [340, 188] width 48 height 15
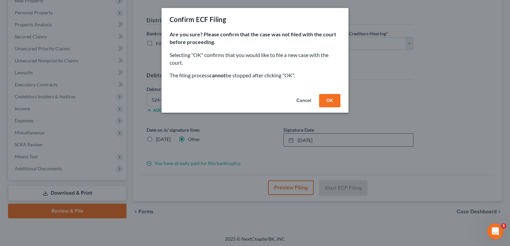
click at [327, 103] on button "OK" at bounding box center [329, 100] width 21 height 13
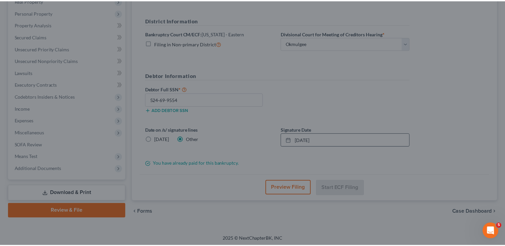
scroll to position [108, 0]
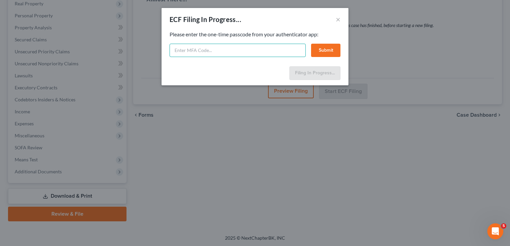
click at [239, 49] on input "text" at bounding box center [238, 50] width 136 height 13
type input "488135"
click at [328, 52] on button "Submit" at bounding box center [325, 50] width 29 height 13
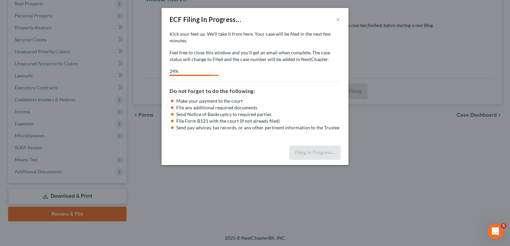
select select "0"
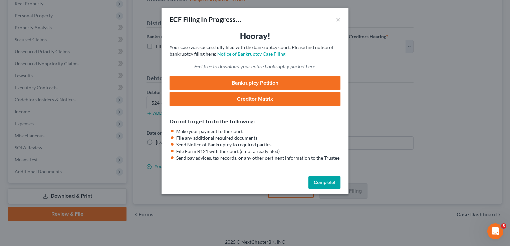
click at [321, 183] on button "Complete!" at bounding box center [324, 182] width 32 height 13
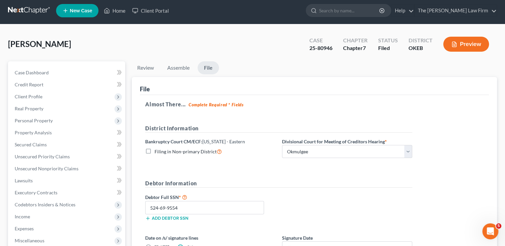
scroll to position [0, 0]
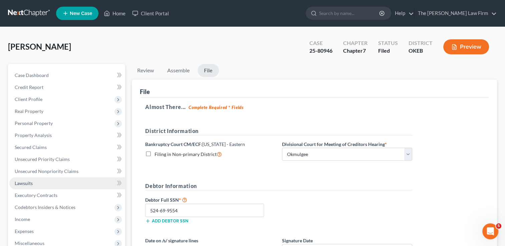
click at [27, 185] on span "Lawsuits" at bounding box center [24, 184] width 18 height 6
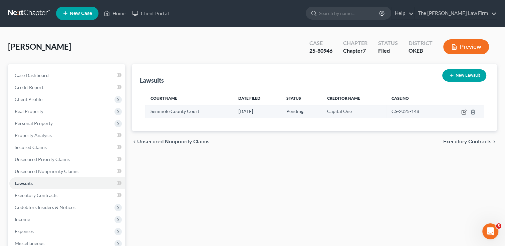
click at [463, 113] on icon "button" at bounding box center [463, 111] width 5 height 5
select select "37"
select select "0"
select select "4"
select select "46"
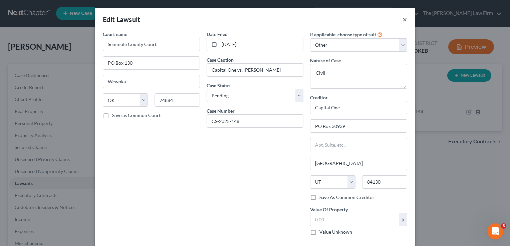
click at [403, 21] on button "×" at bounding box center [404, 19] width 5 height 8
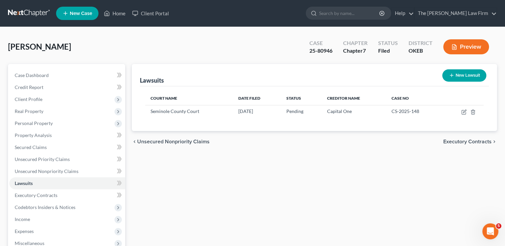
click at [27, 10] on link at bounding box center [29, 13] width 43 height 12
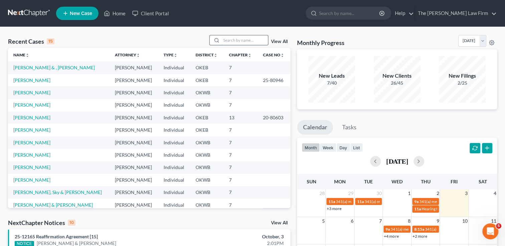
click at [239, 40] on input "search" at bounding box center [244, 40] width 47 height 10
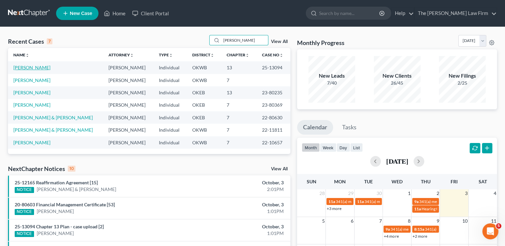
type input "[PERSON_NAME]"
click at [30, 67] on link "[PERSON_NAME]" at bounding box center [31, 68] width 37 height 6
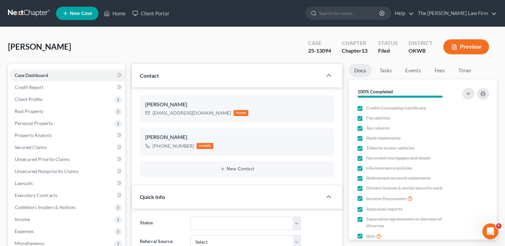
drag, startPoint x: 25, startPoint y: 11, endPoint x: 57, endPoint y: 29, distance: 37.1
click at [25, 11] on link at bounding box center [29, 13] width 43 height 12
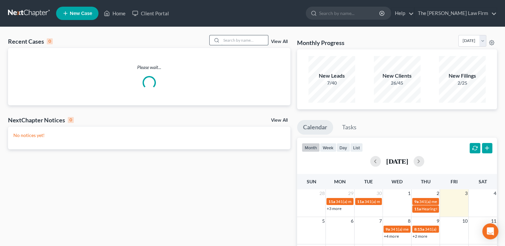
click at [241, 40] on input "search" at bounding box center [244, 40] width 47 height 10
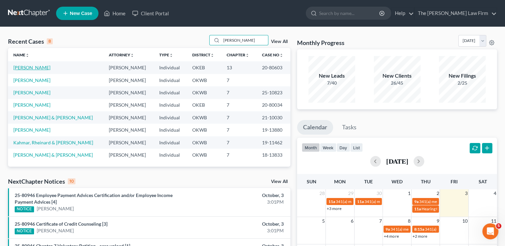
type input "[PERSON_NAME]"
click at [20, 66] on link "[PERSON_NAME]" at bounding box center [31, 68] width 37 height 6
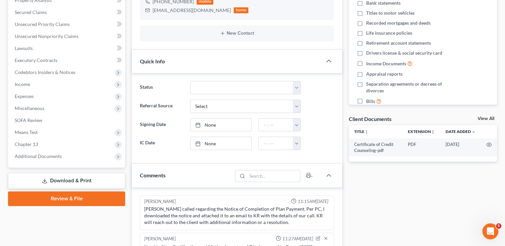
scroll to position [167, 0]
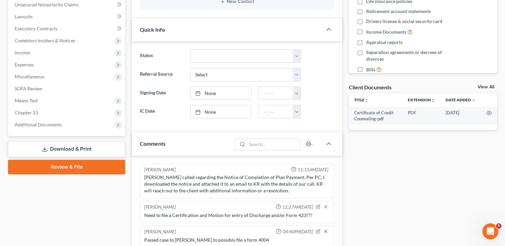
click at [65, 146] on link "Download & Print" at bounding box center [66, 150] width 117 height 16
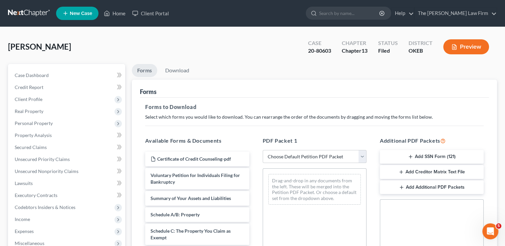
click at [442, 170] on button "Add Creditor Matrix Text File" at bounding box center [432, 172] width 104 height 14
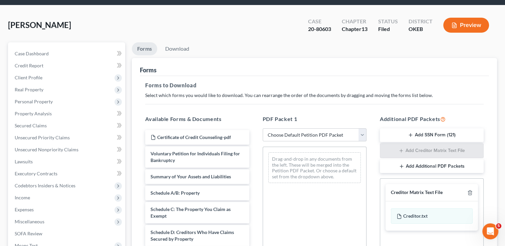
scroll to position [33, 0]
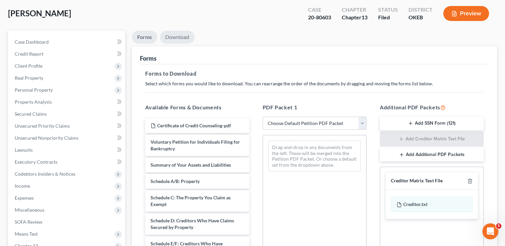
click at [180, 35] on link "Download" at bounding box center [177, 37] width 35 height 13
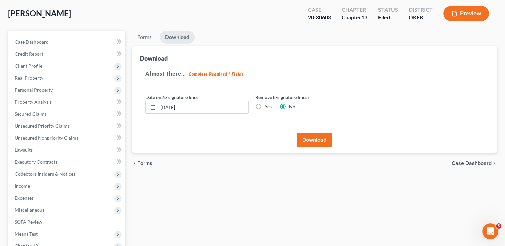
click at [316, 140] on button "Download" at bounding box center [314, 140] width 35 height 15
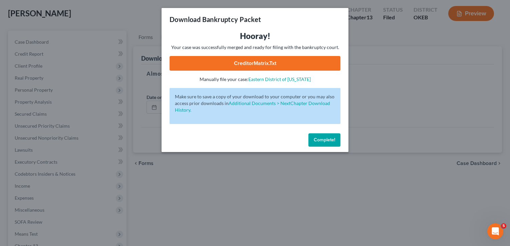
click at [277, 61] on link "CreditorMatrix.txt" at bounding box center [255, 63] width 171 height 15
drag, startPoint x: 486, startPoint y: 51, endPoint x: 459, endPoint y: 60, distance: 29.0
click at [486, 51] on div "Download Bankruptcy Packet Hooray! Your case was successfully merged and ready …" at bounding box center [255, 123] width 510 height 246
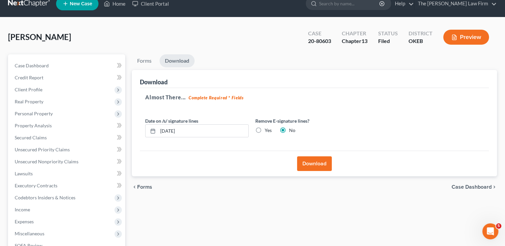
scroll to position [0, 0]
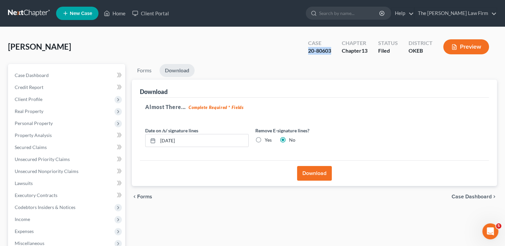
drag, startPoint x: 320, startPoint y: 52, endPoint x: 331, endPoint y: 53, distance: 10.7
click at [331, 53] on div "Case 20-80603" at bounding box center [320, 48] width 34 height 20
drag, startPoint x: 331, startPoint y: 53, endPoint x: 325, endPoint y: 51, distance: 6.6
copy div "20-80603"
